Goal: Task Accomplishment & Management: Use online tool/utility

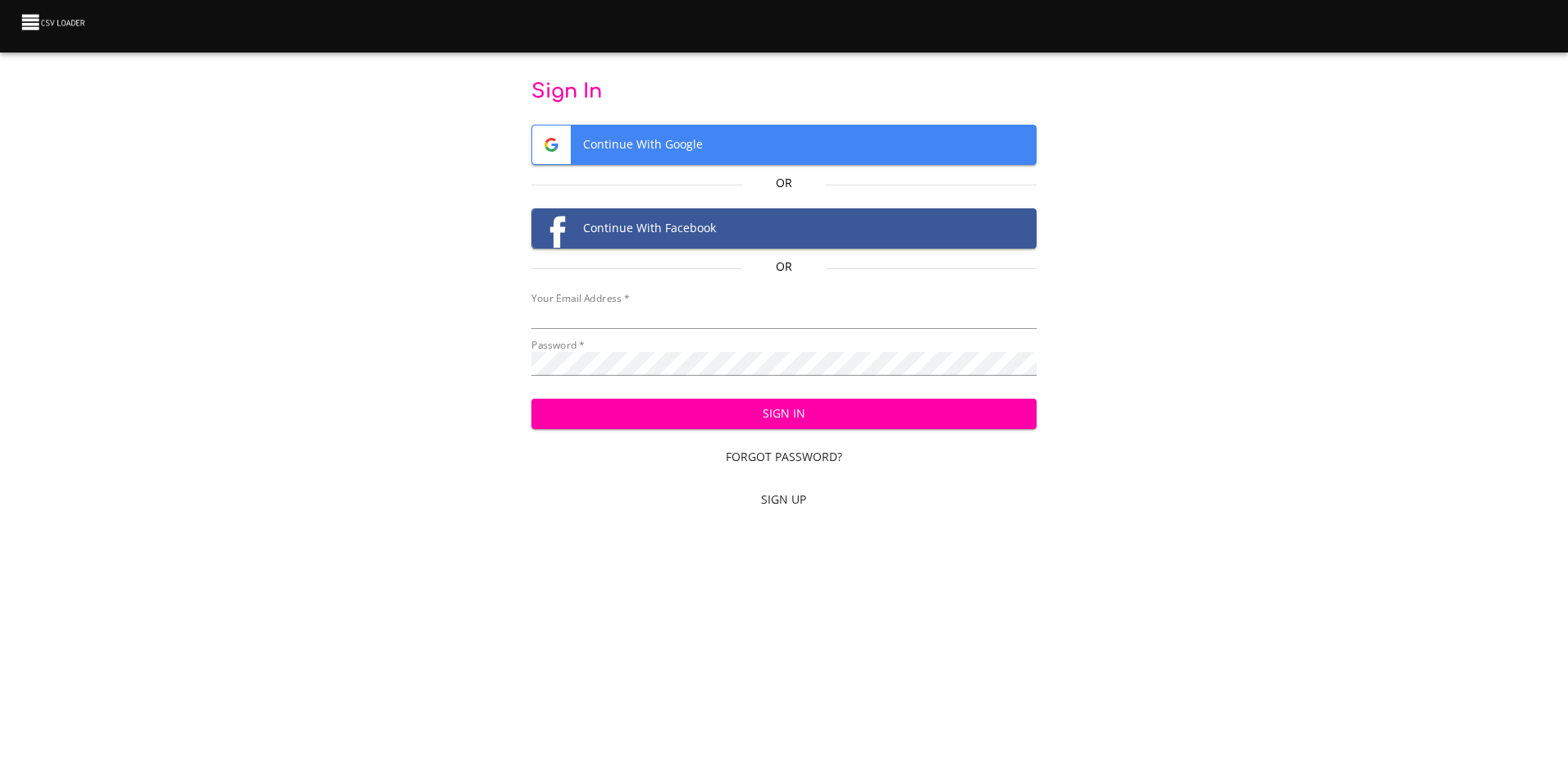
type input "[EMAIL_ADDRESS][DOMAIN_NAME]"
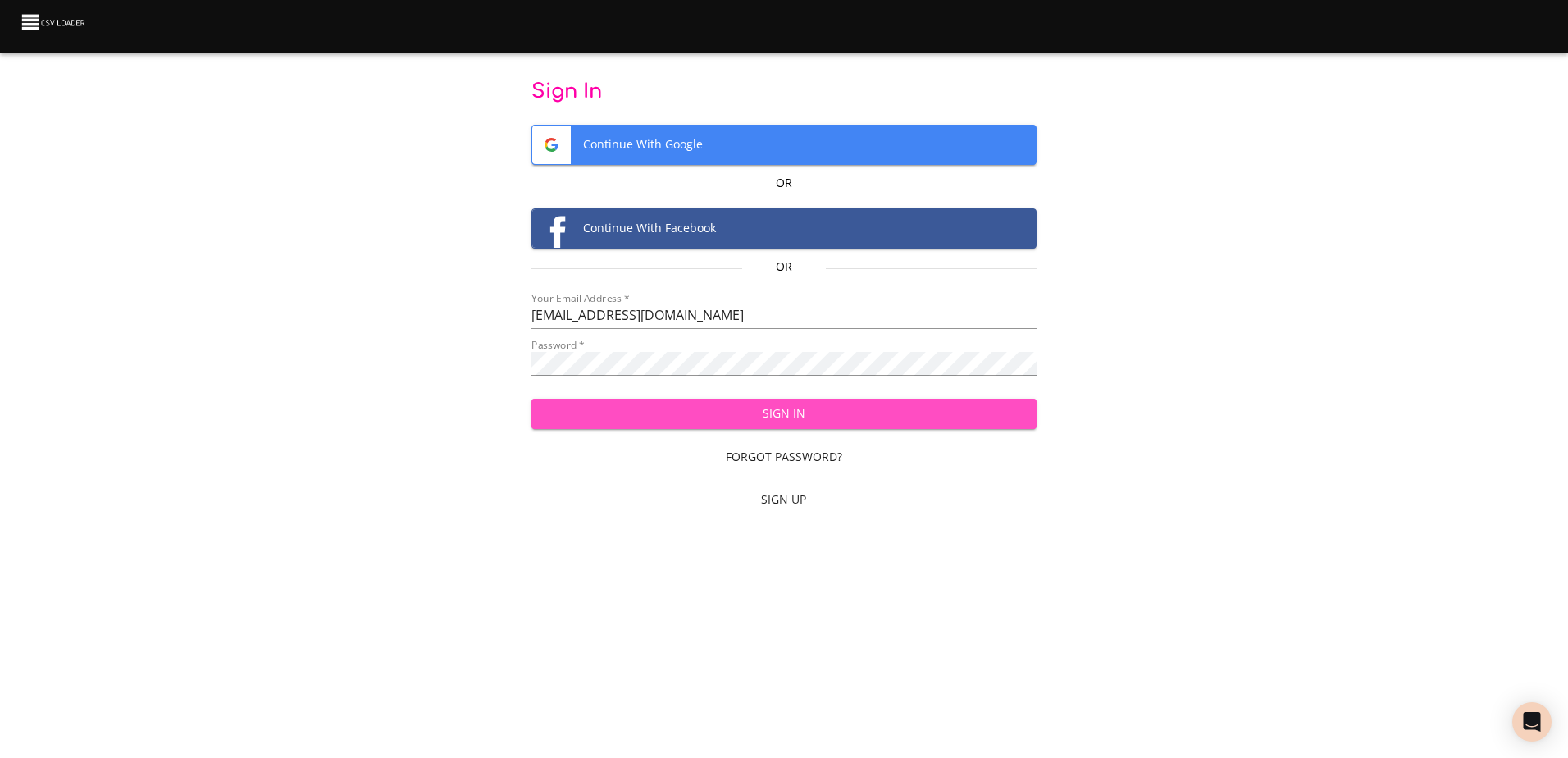
click at [732, 419] on span "Sign In" at bounding box center [784, 414] width 479 height 21
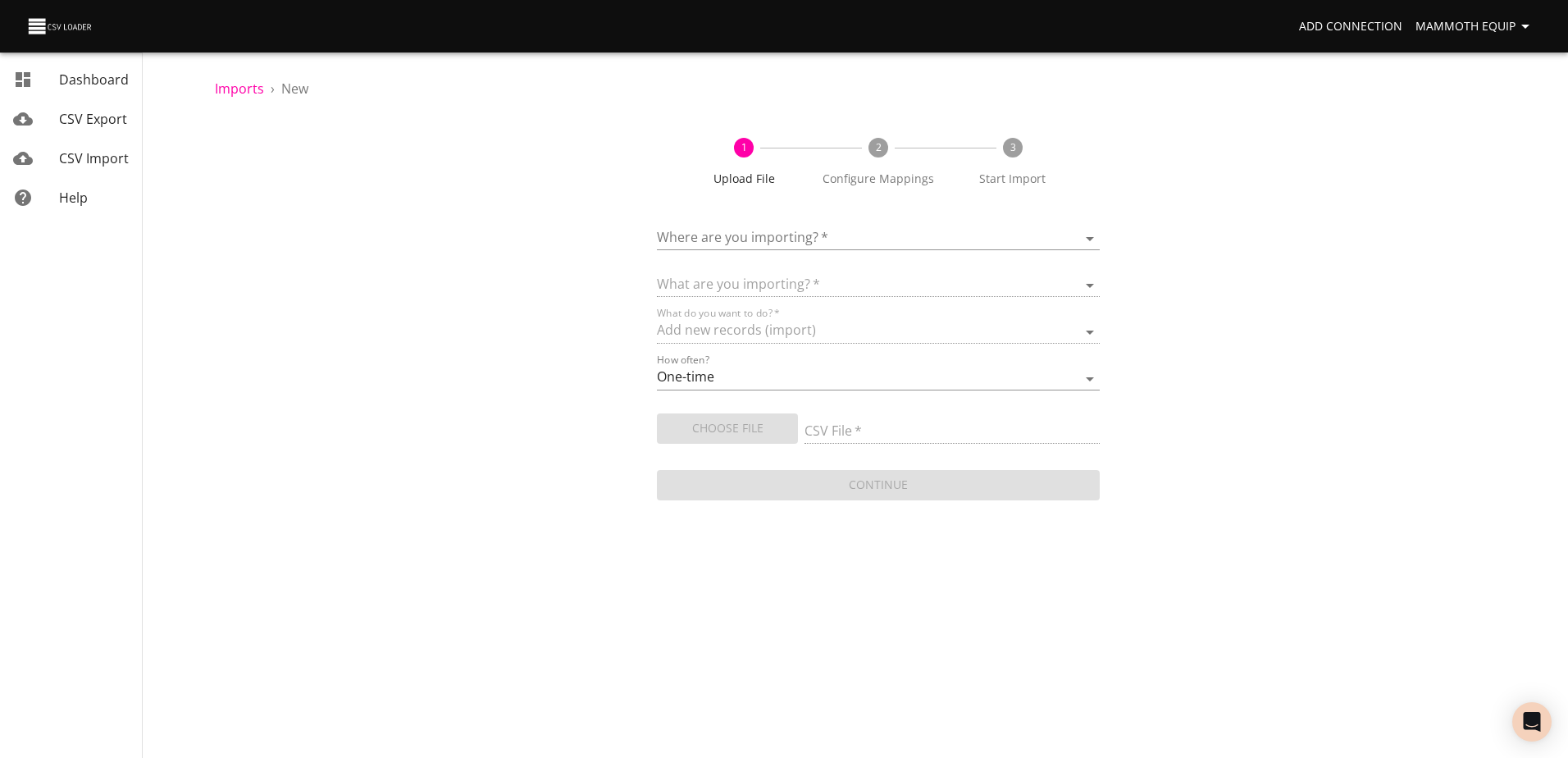
click at [1095, 236] on body "Add Connection Mammoth Equip Dashboard CSV Export CSV Import Help Imports › New…" at bounding box center [784, 379] width 1568 height 758
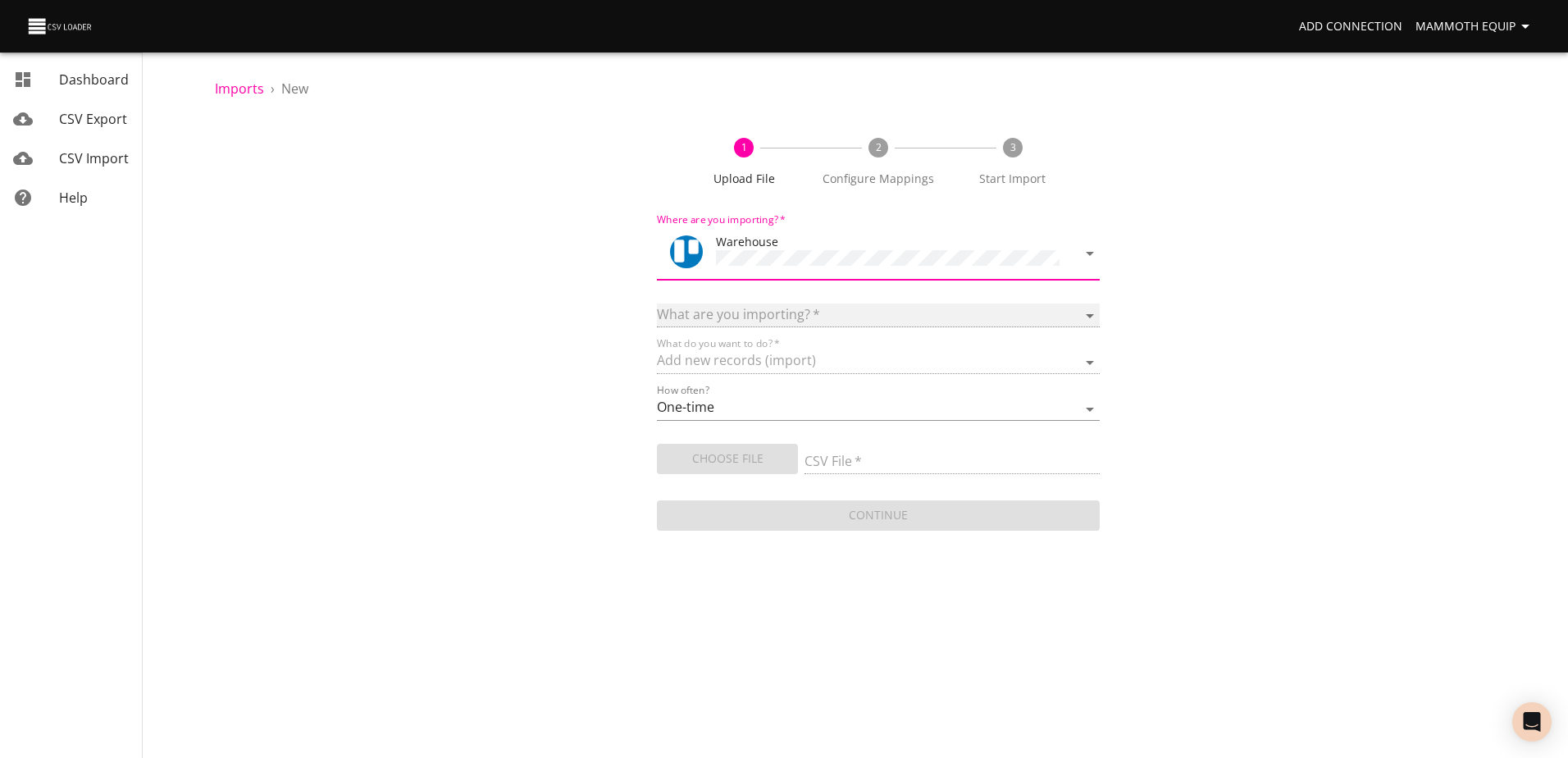
click at [1089, 306] on select at bounding box center [878, 315] width 442 height 24
select select "cards"
click at [657, 304] on select "Boards Cards Checkitems Checklists" at bounding box center [878, 315] width 442 height 24
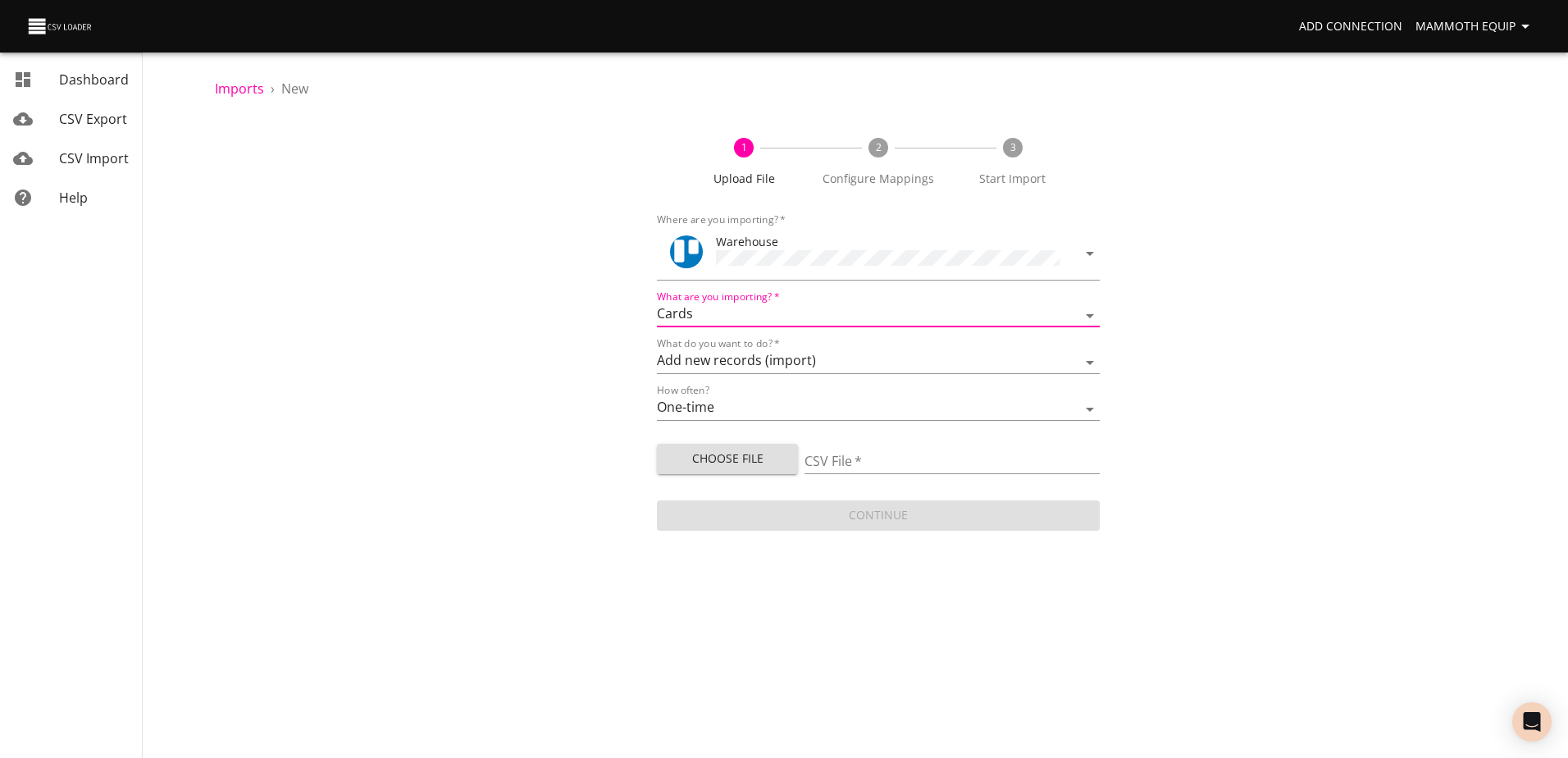
click at [729, 451] on span "Choose File" at bounding box center [727, 459] width 115 height 21
type input "Import1.xlsx"
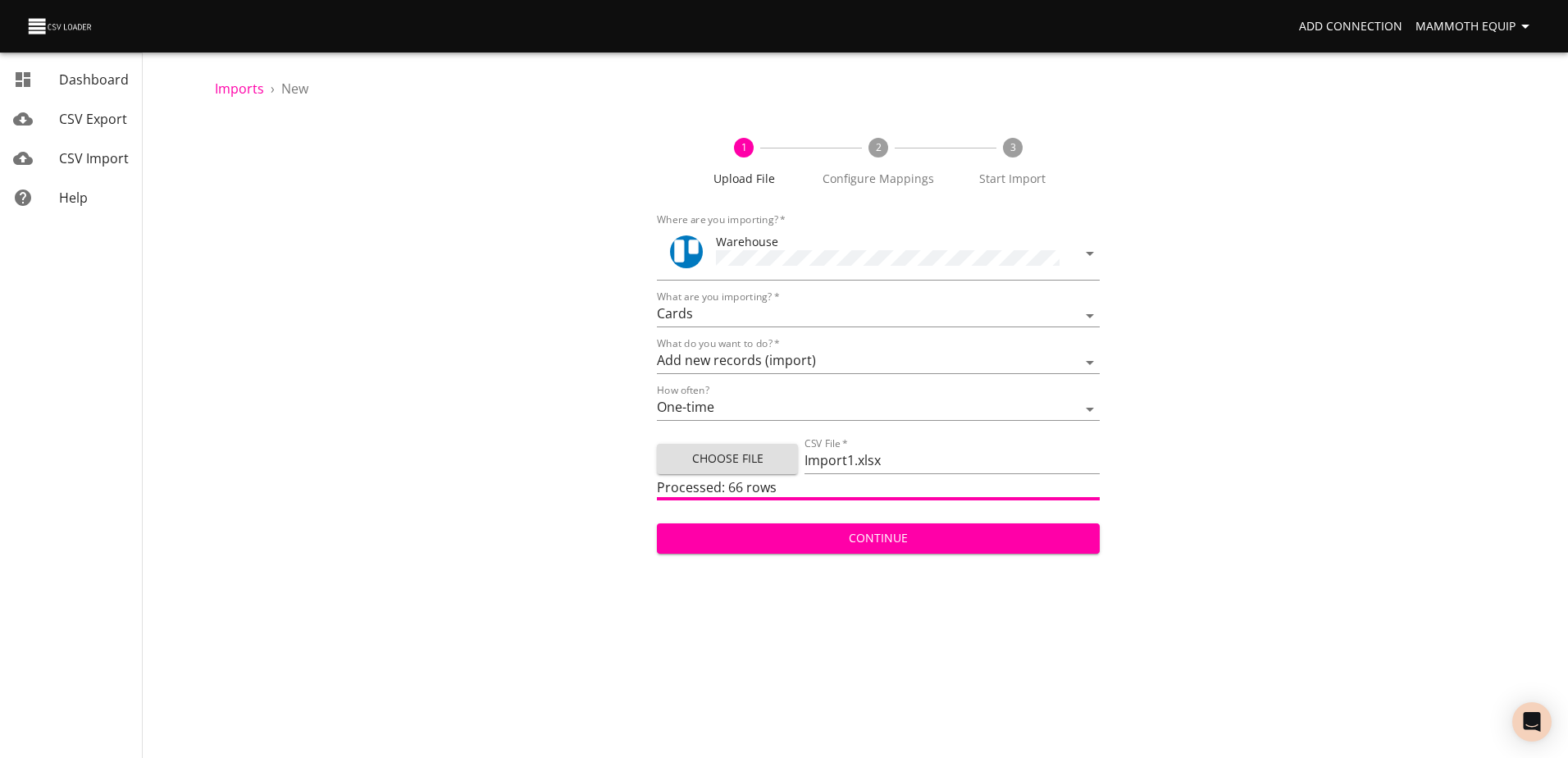
click at [851, 540] on span "Continue" at bounding box center [878, 538] width 416 height 21
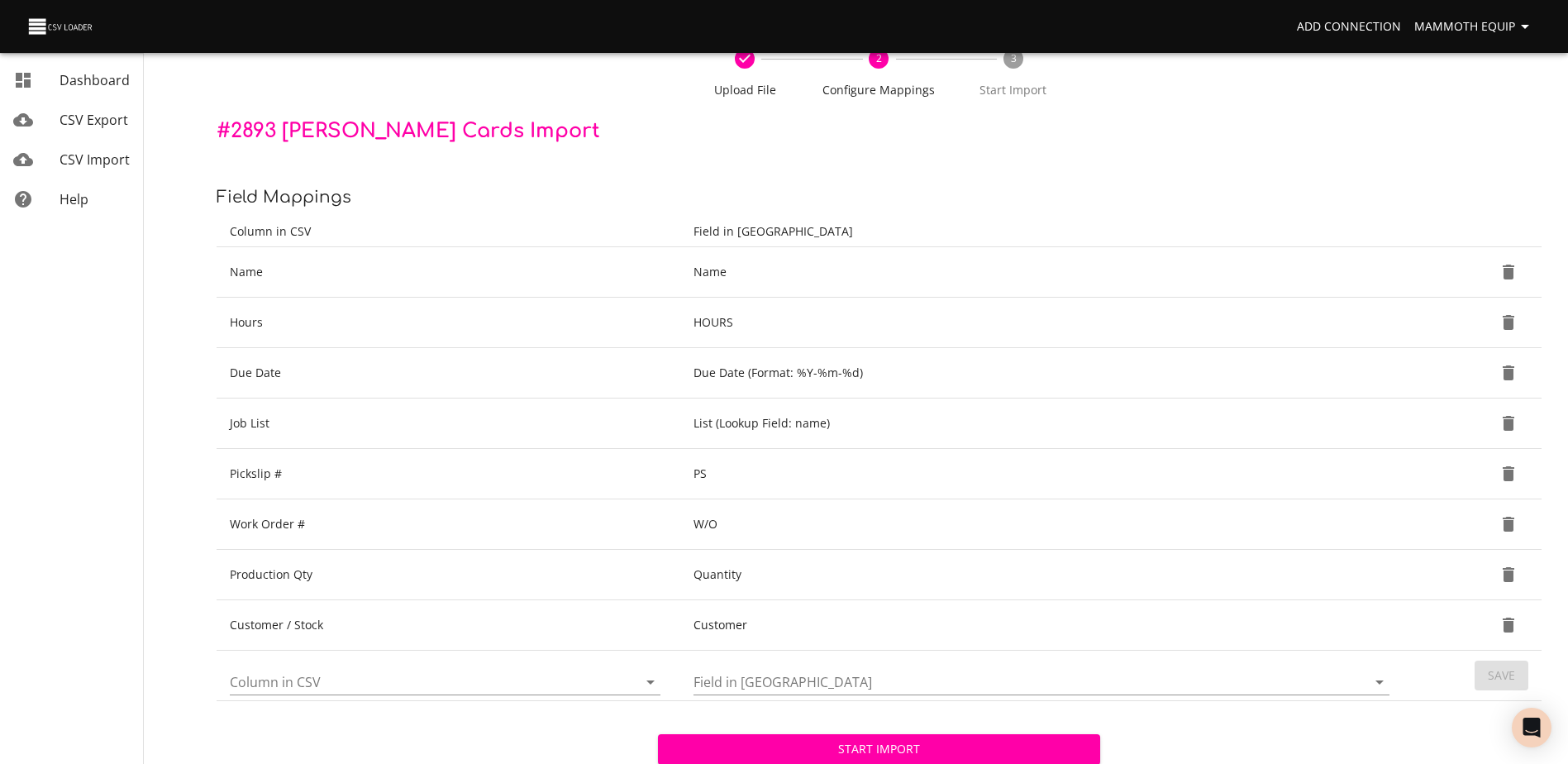
scroll to position [175, 0]
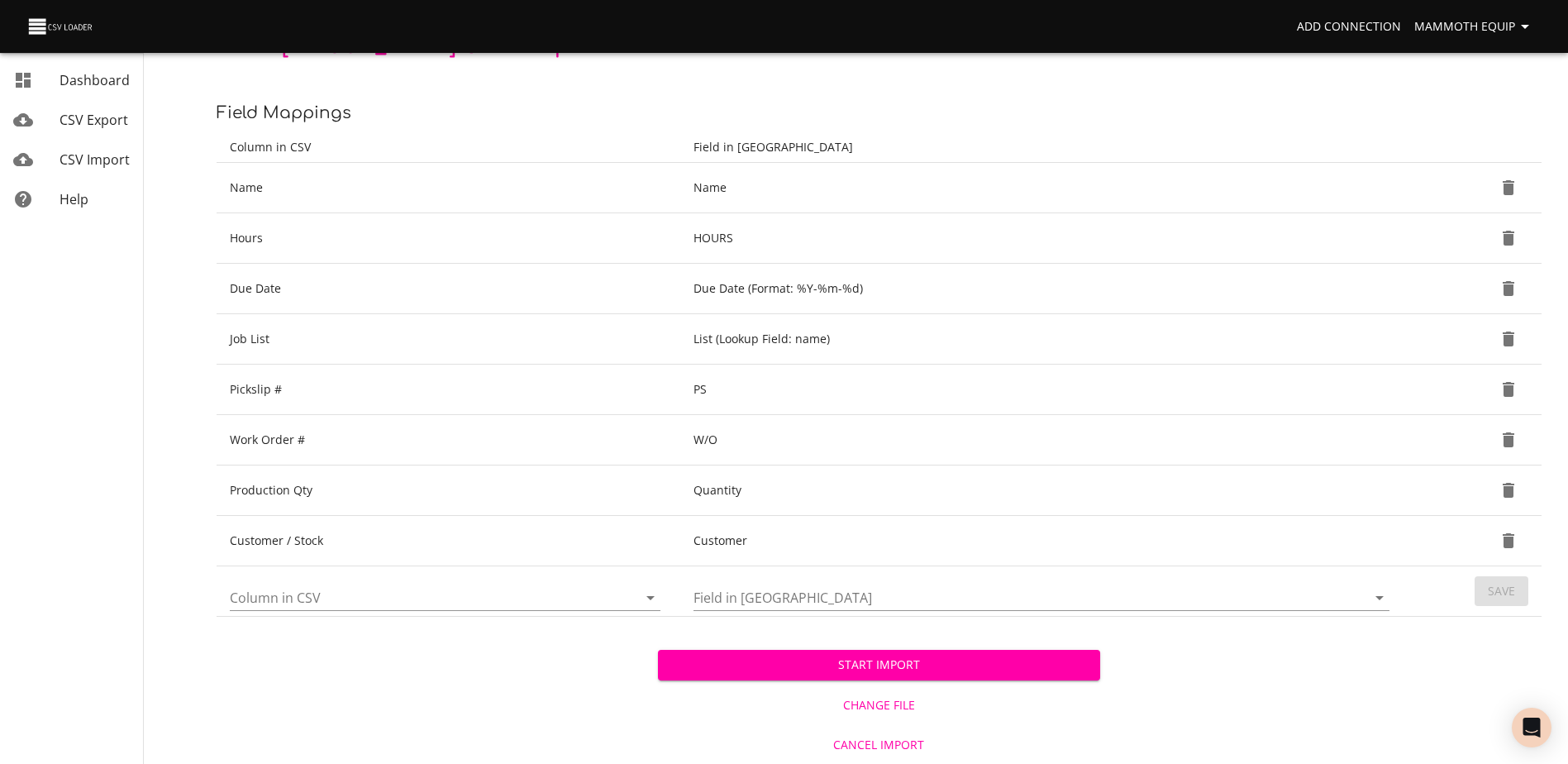
click at [899, 666] on span "Start Import" at bounding box center [878, 665] width 415 height 21
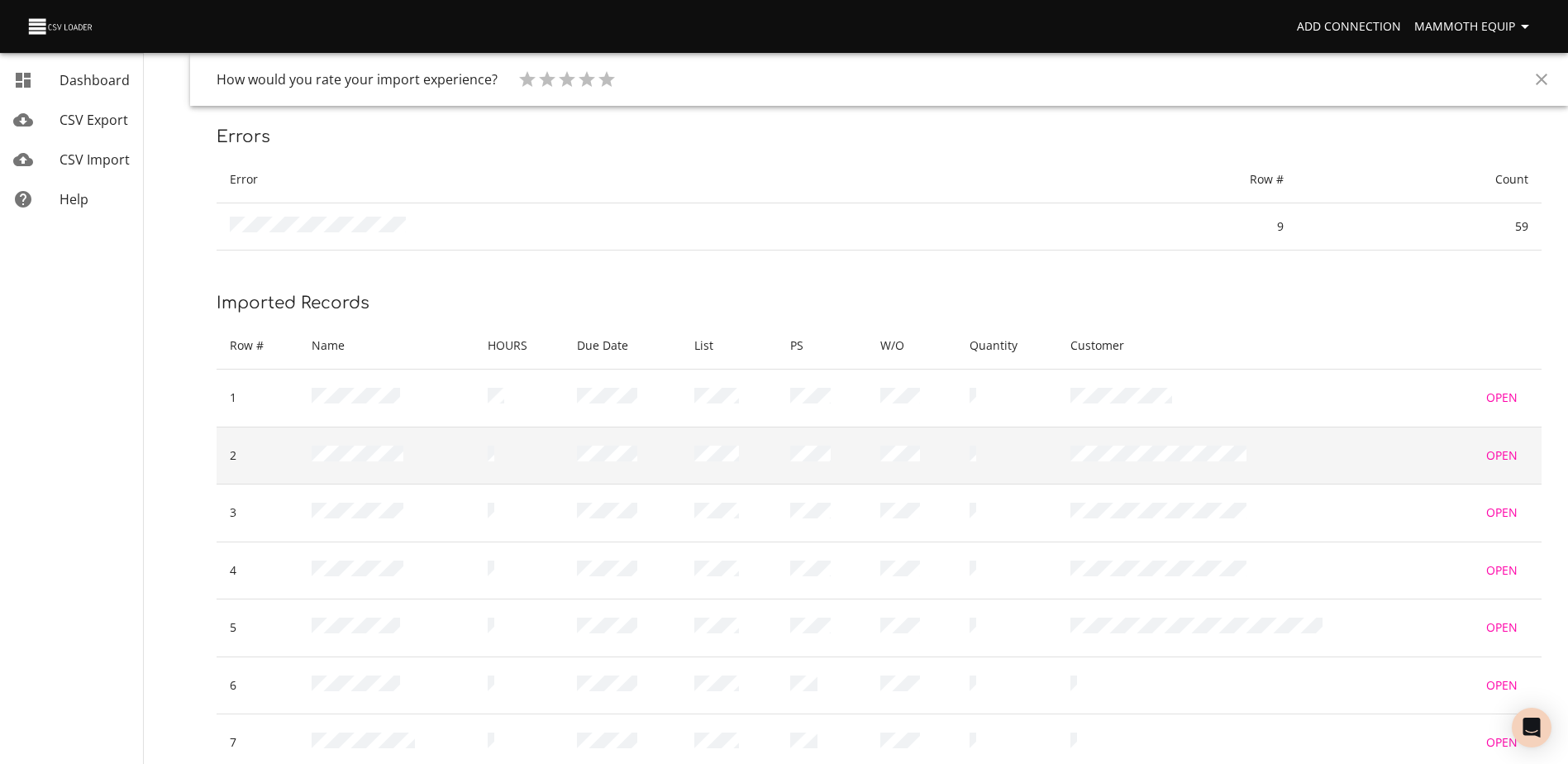
scroll to position [208, 0]
